Goal: Task Accomplishment & Management: Use online tool/utility

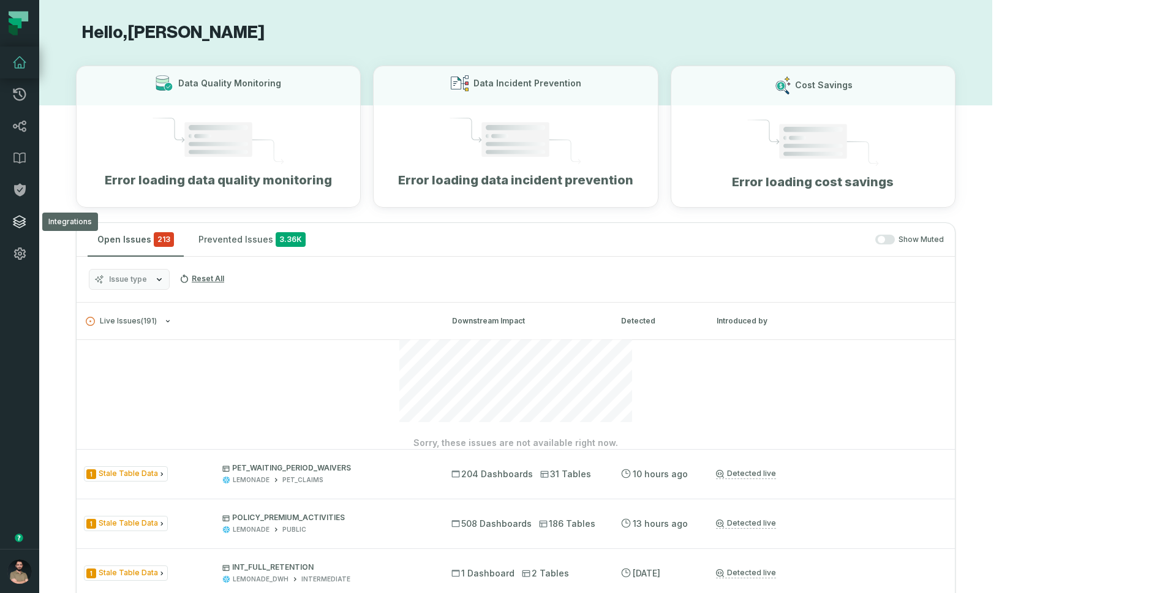
click at [14, 221] on icon at bounding box center [19, 222] width 12 height 12
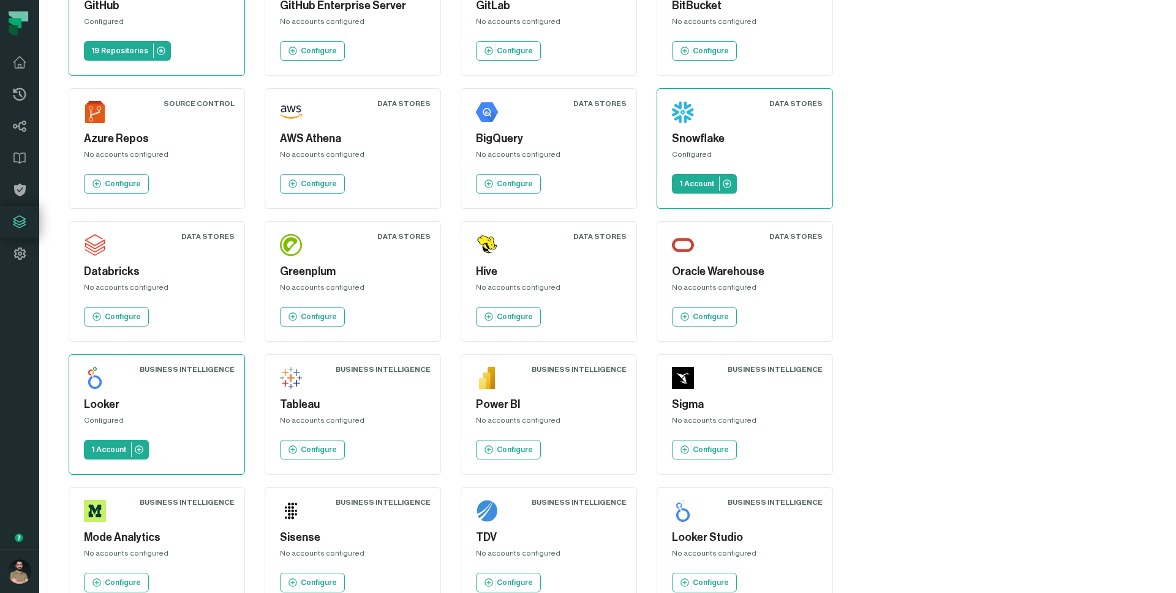
scroll to position [138, 0]
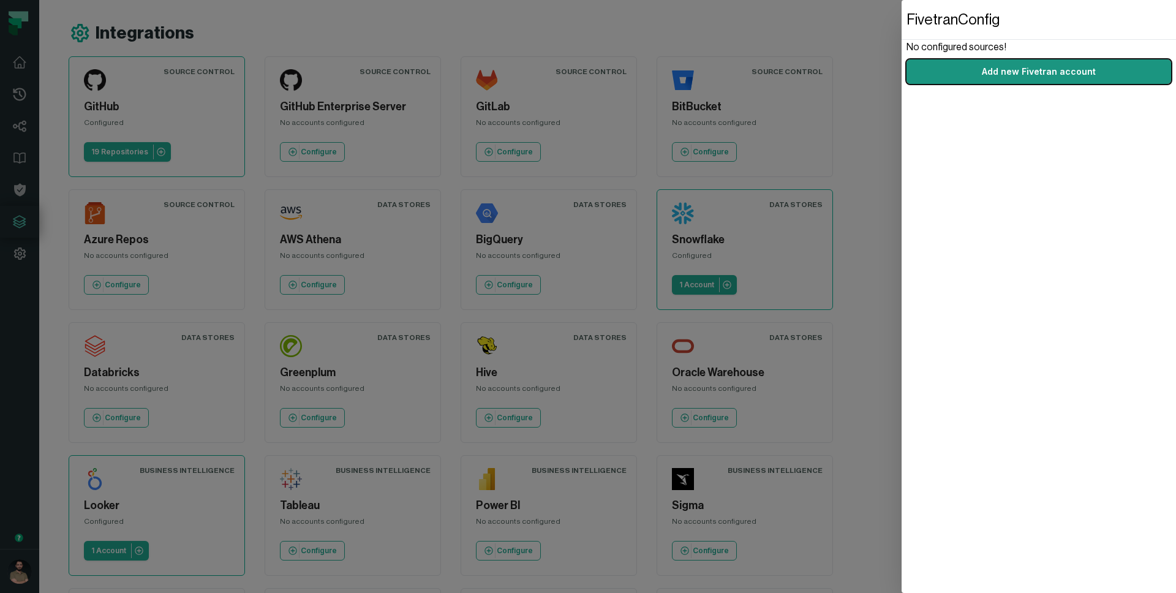
click at [1061, 66] on link "Add new Fivetran account" at bounding box center [1038, 71] width 265 height 24
